Goal: Information Seeking & Learning: Learn about a topic

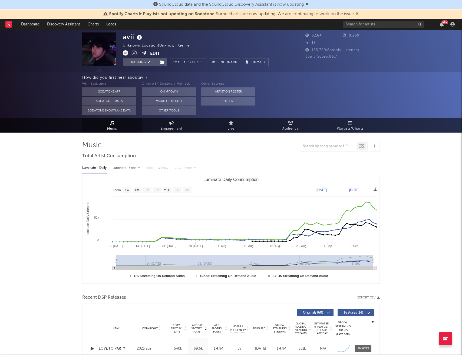
select select "1w"
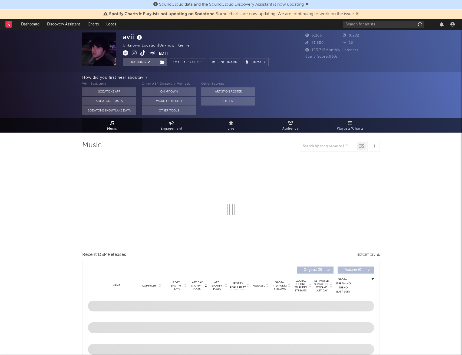
select select "1w"
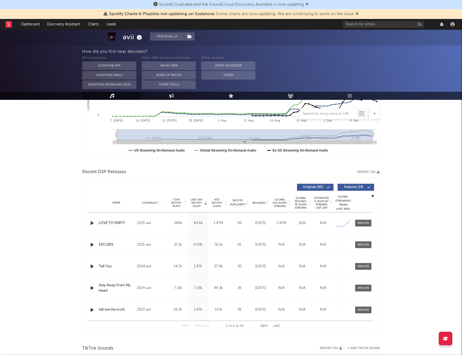
scroll to position [127, 0]
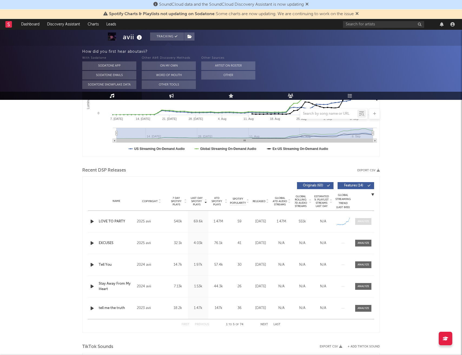
click at [363, 221] on div at bounding box center [364, 221] width 12 height 4
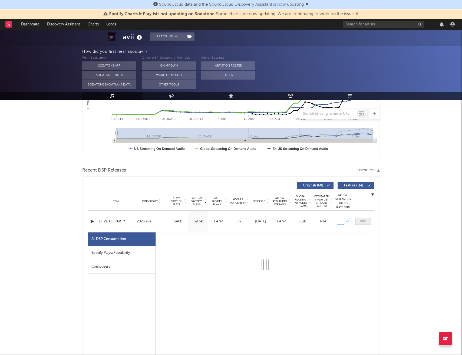
select select "1w"
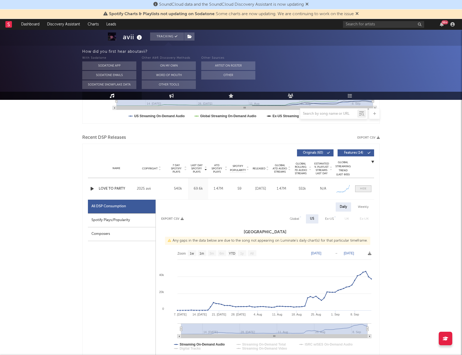
scroll to position [162, 0]
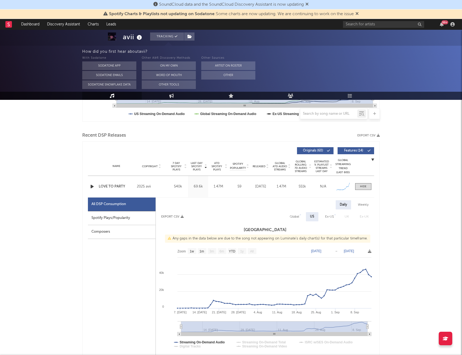
click at [143, 216] on div "Spotify Plays/Popularity" at bounding box center [122, 218] width 68 height 14
select select "1w"
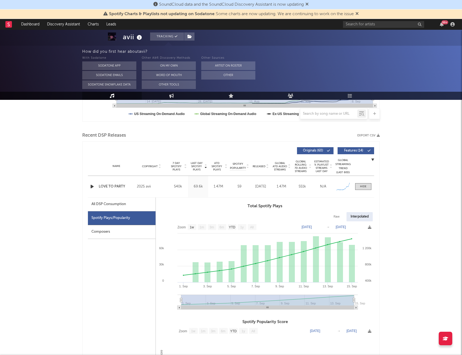
click at [113, 206] on div "All DSP Consumption" at bounding box center [108, 204] width 35 height 6
select select "1w"
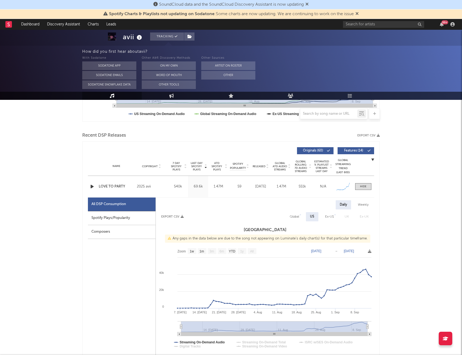
click at [331, 216] on div "Ex-US" at bounding box center [329, 216] width 9 height 6
select select "1w"
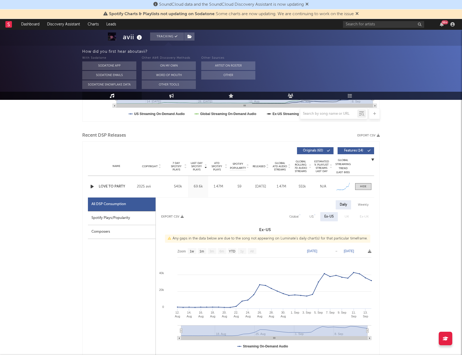
click at [298, 216] on div "Global" at bounding box center [293, 216] width 9 height 6
select select "1w"
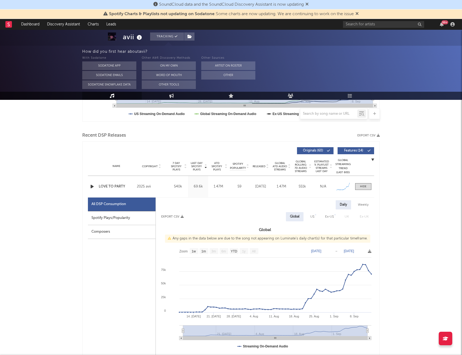
click at [107, 219] on div "Spotify Plays/Popularity" at bounding box center [122, 218] width 68 height 14
select select "1w"
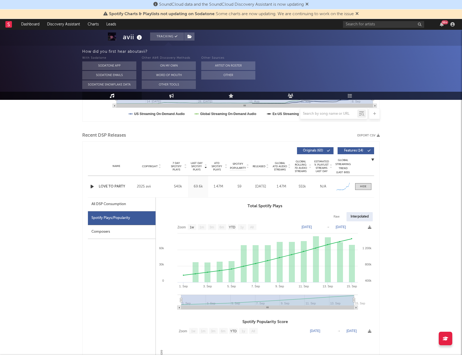
click at [109, 205] on div "All DSP Consumption" at bounding box center [108, 204] width 35 height 6
select select "1w"
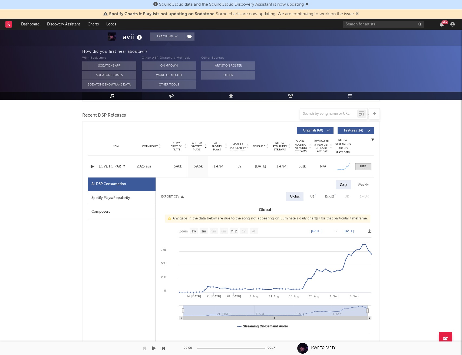
scroll to position [183, 0]
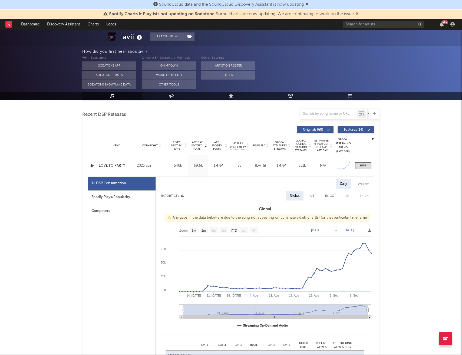
click at [361, 183] on div "Weekly" at bounding box center [363, 183] width 19 height 9
select select "1w"
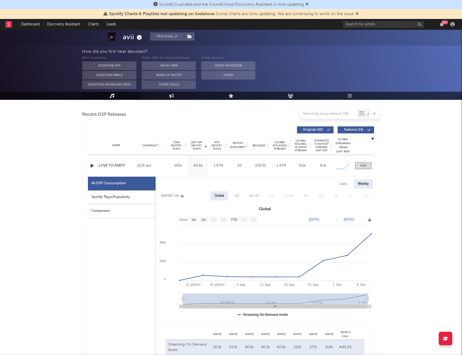
click at [342, 185] on div "Daily" at bounding box center [343, 183] width 15 height 9
select select "1w"
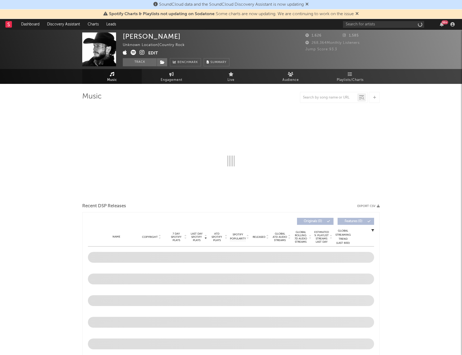
select select "1w"
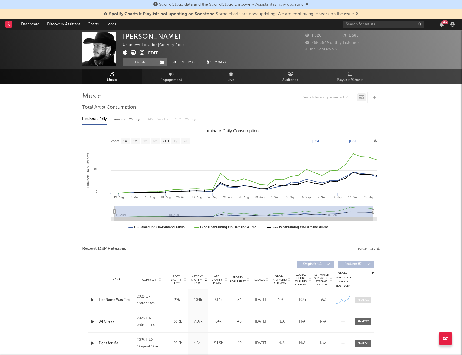
click at [359, 303] on span at bounding box center [363, 300] width 16 height 7
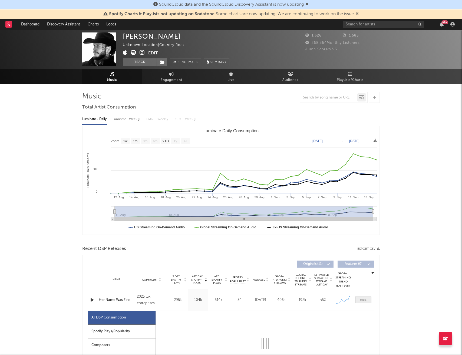
select select "1w"
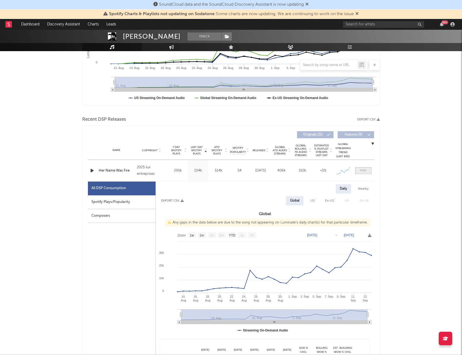
scroll to position [130, 0]
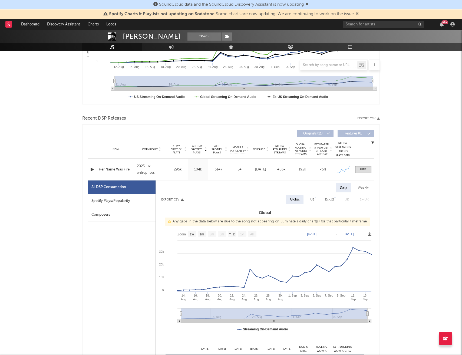
click at [124, 200] on div "Spotify Plays/Popularity" at bounding box center [122, 201] width 68 height 14
select select "1w"
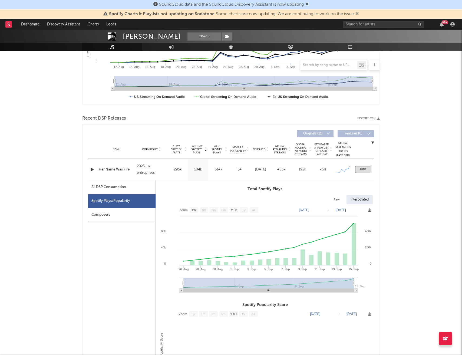
click at [112, 186] on div "All DSP Consumption" at bounding box center [108, 187] width 35 height 6
select select "1w"
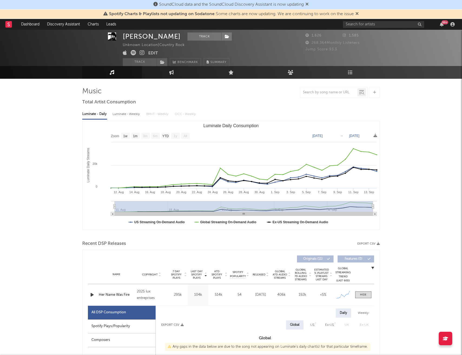
scroll to position [0, 0]
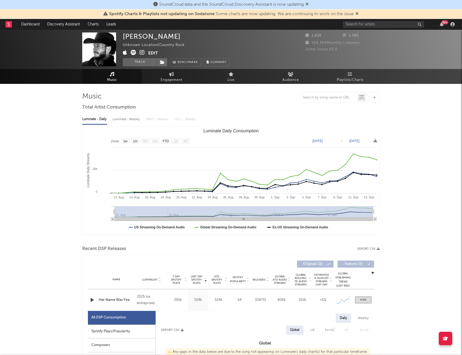
click at [92, 301] on icon "button" at bounding box center [92, 300] width 6 height 7
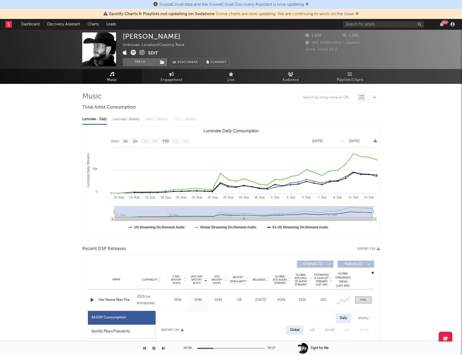
click at [153, 347] on icon "button" at bounding box center [154, 348] width 3 height 4
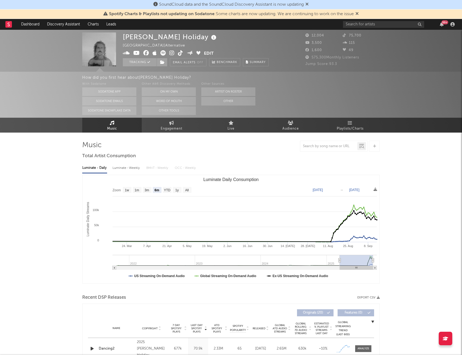
select select "6m"
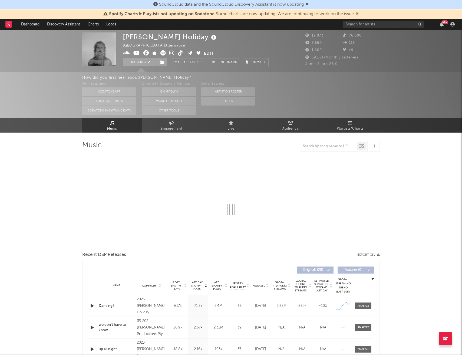
select select "6m"
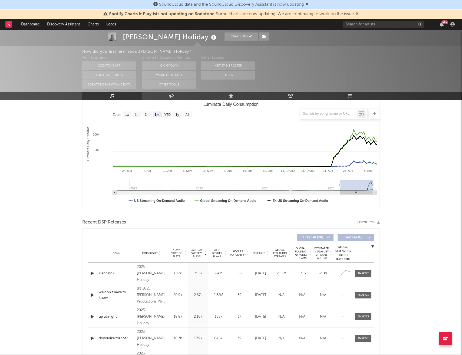
scroll to position [102, 0]
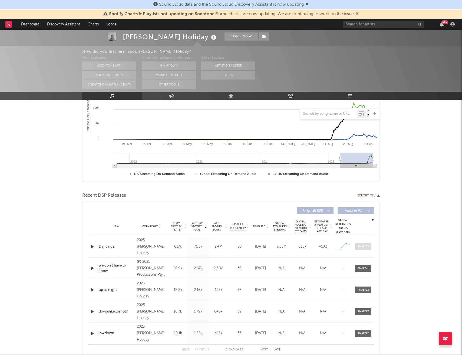
click at [367, 246] on div at bounding box center [364, 247] width 12 height 4
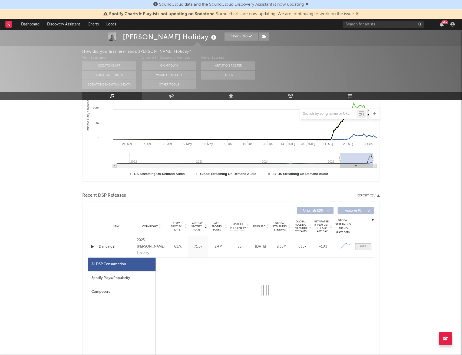
select select "1w"
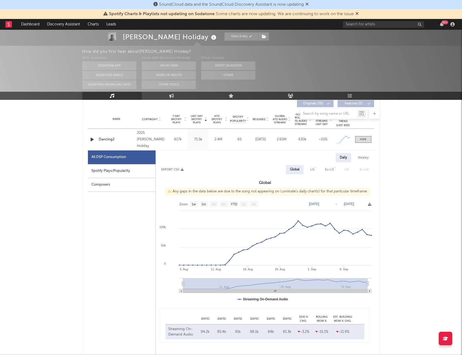
scroll to position [214, 0]
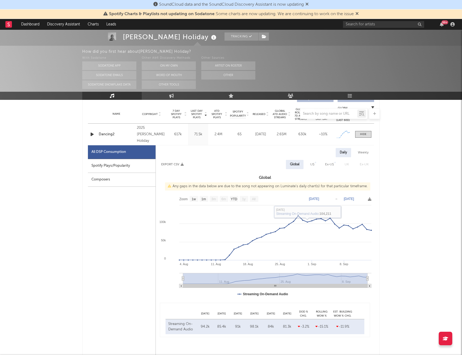
click at [134, 165] on div "Spotify Plays/Popularity" at bounding box center [122, 166] width 68 height 14
select select "1w"
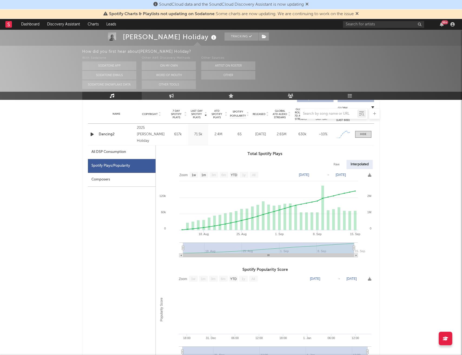
click at [133, 152] on div "All DSP Consumption" at bounding box center [122, 152] width 68 height 14
select select "1w"
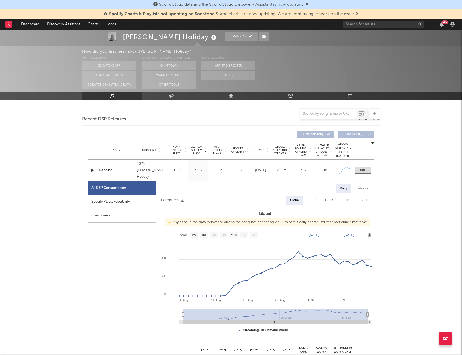
scroll to position [172, 0]
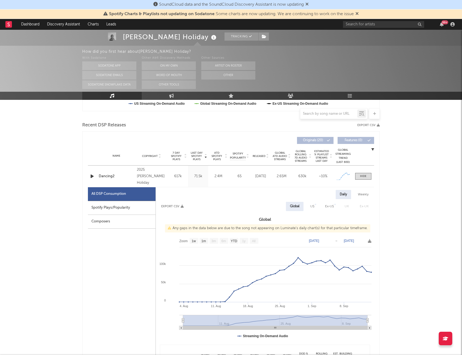
click at [314, 204] on div "US" at bounding box center [312, 206] width 4 height 6
select select "1w"
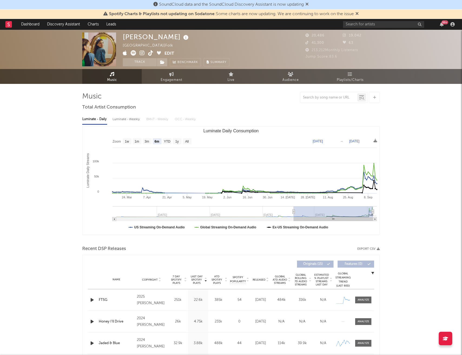
select select "6m"
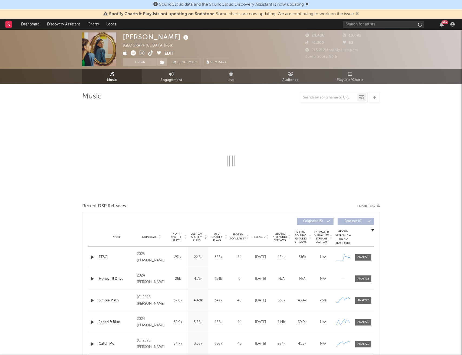
select select "6m"
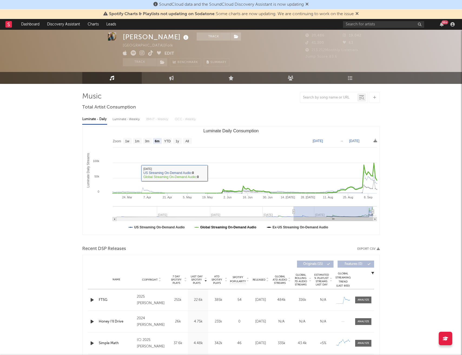
scroll to position [24, 0]
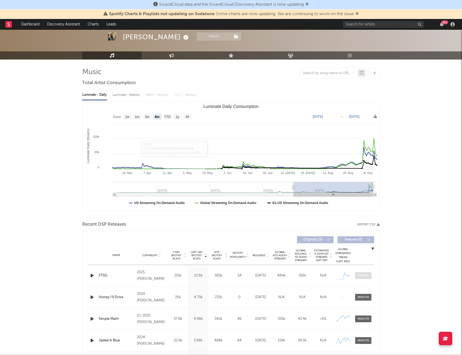
click at [358, 278] on span at bounding box center [363, 275] width 16 height 7
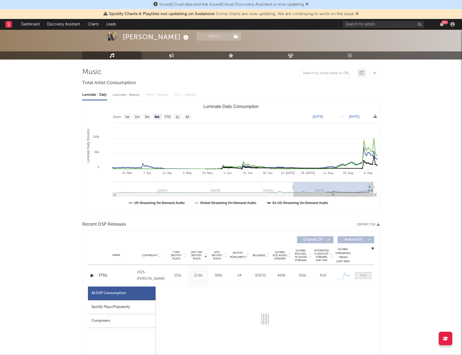
select select "1w"
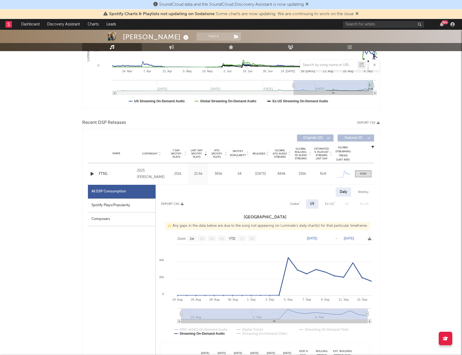
scroll to position [128, 0]
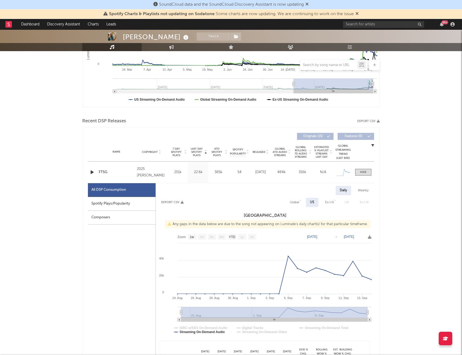
click at [295, 202] on div "Global" at bounding box center [294, 202] width 9 height 6
select select "1w"
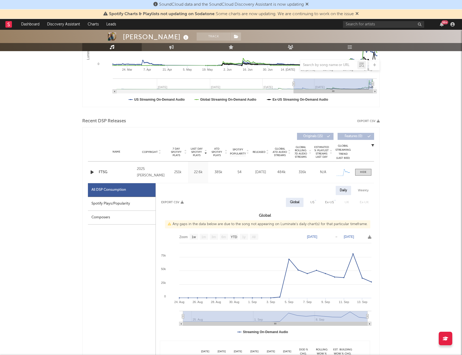
click at [125, 205] on div "Spotify Plays/Popularity" at bounding box center [122, 204] width 68 height 14
select select "1w"
